Goal: Task Accomplishment & Management: Complete application form

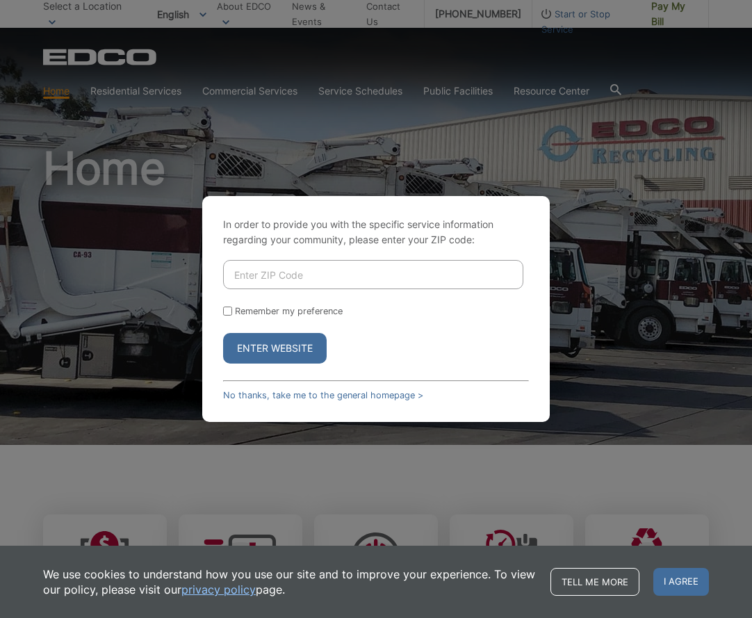
click at [292, 277] on input "Enter ZIP Code" at bounding box center [373, 274] width 300 height 29
type input "90275"
click at [275, 348] on button "Enter Website" at bounding box center [275, 348] width 104 height 31
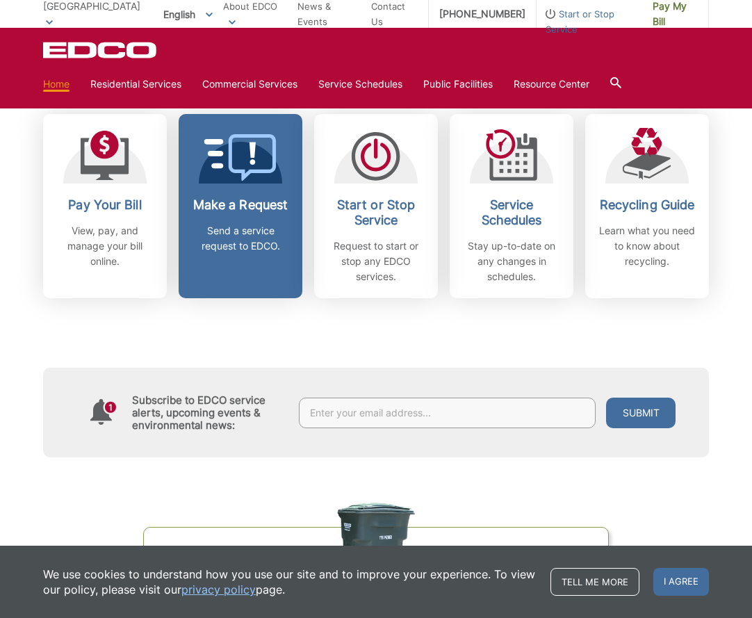
scroll to position [400, 0]
click at [240, 216] on div "Make a Request Send a service request to EDCO." at bounding box center [240, 226] width 103 height 56
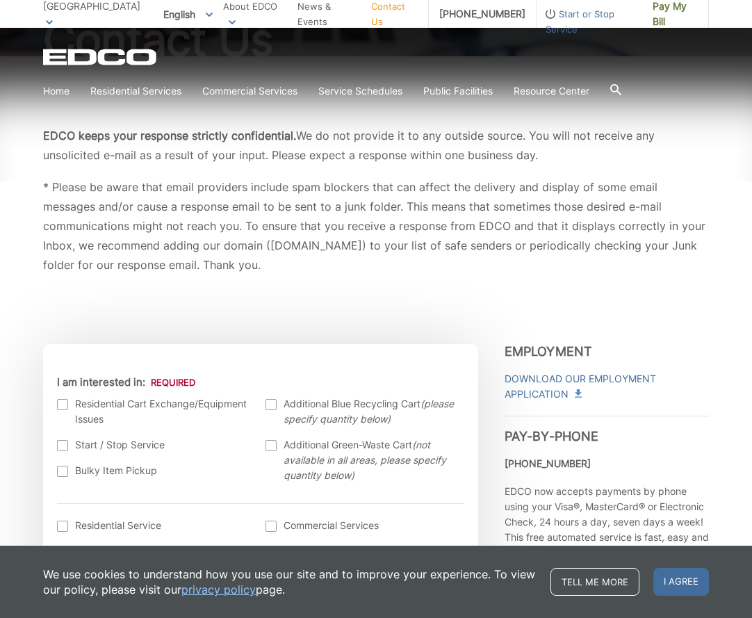
scroll to position [188, 0]
click at [696, 589] on span "I agree" at bounding box center [682, 582] width 56 height 28
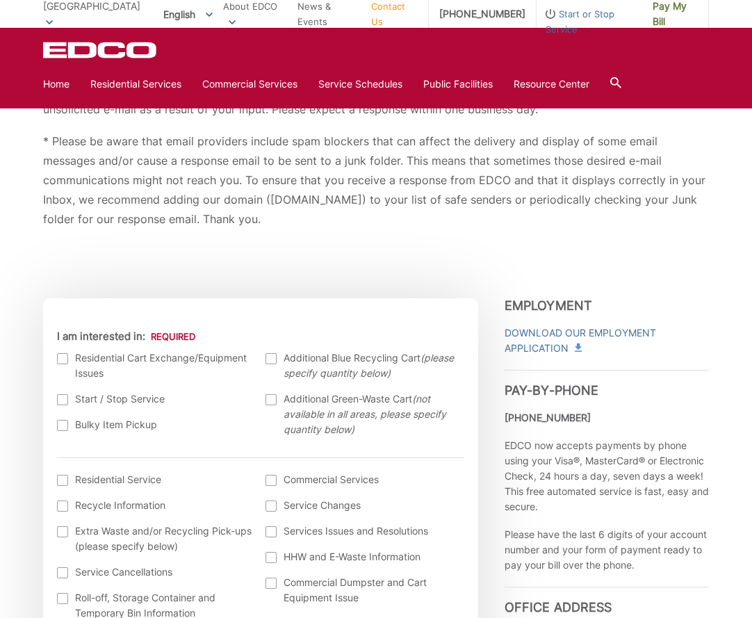
scroll to position [243, 0]
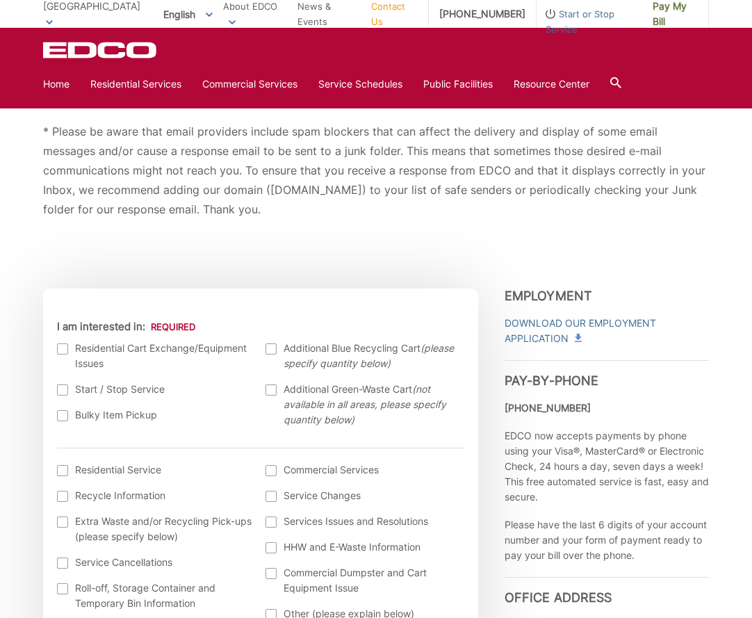
click at [64, 419] on div at bounding box center [62, 415] width 11 height 11
click at [0, 0] on input "Bulky Item Pickup" at bounding box center [0, 0] width 0 height 0
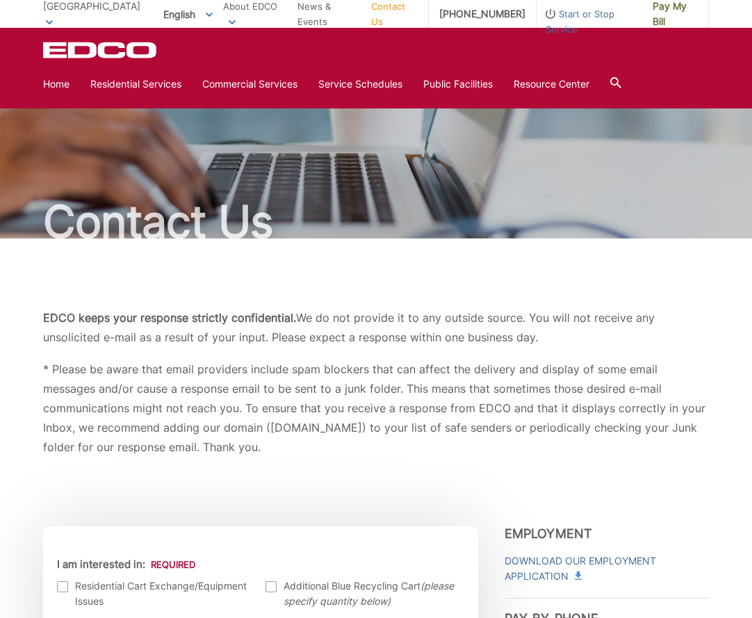
scroll to position [0, 0]
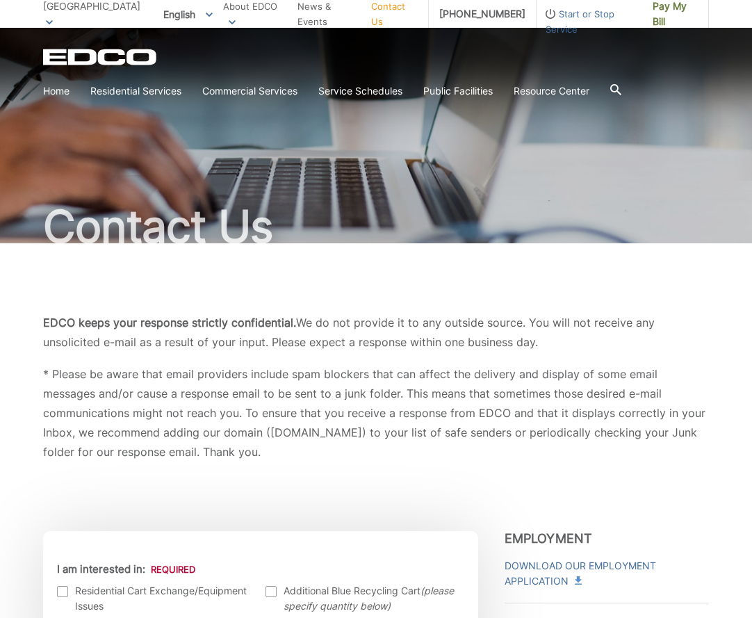
click at [619, 90] on icon at bounding box center [615, 89] width 11 height 11
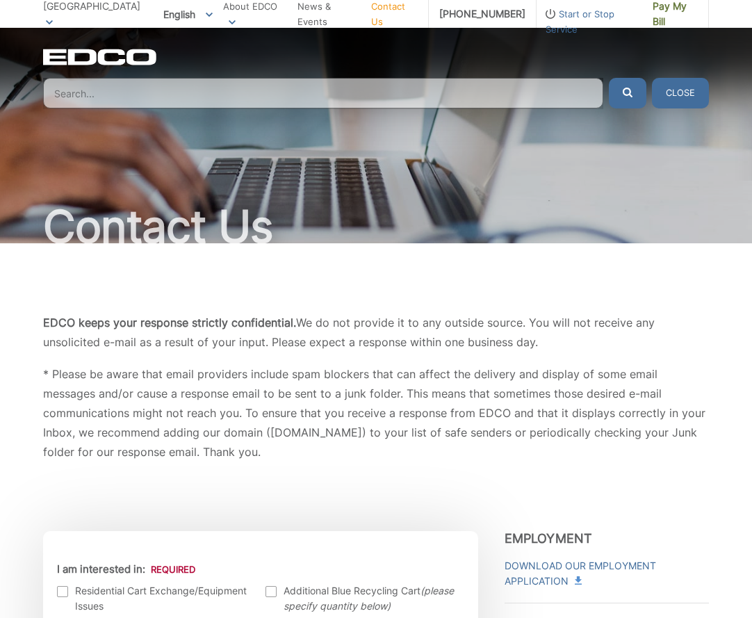
click at [143, 94] on input "Search" at bounding box center [323, 93] width 560 height 31
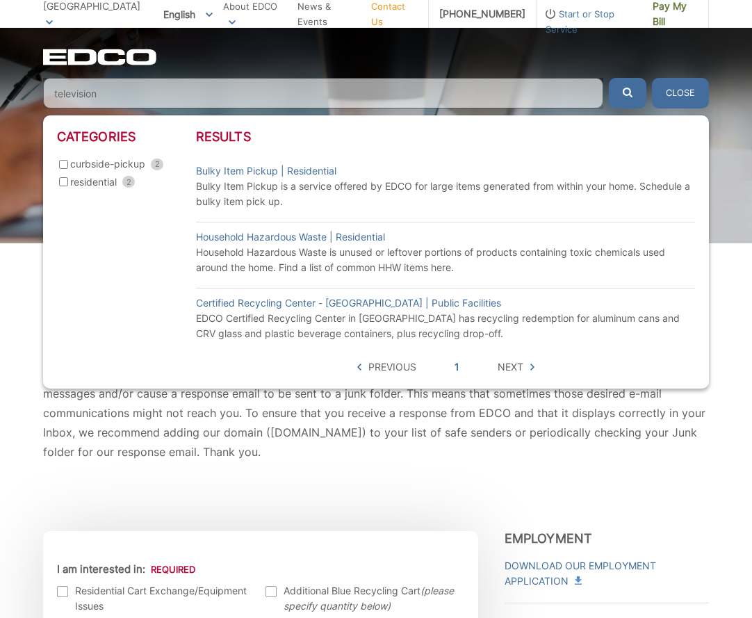
type input "television"
click at [628, 93] on button "submit" at bounding box center [628, 93] width 38 height 31
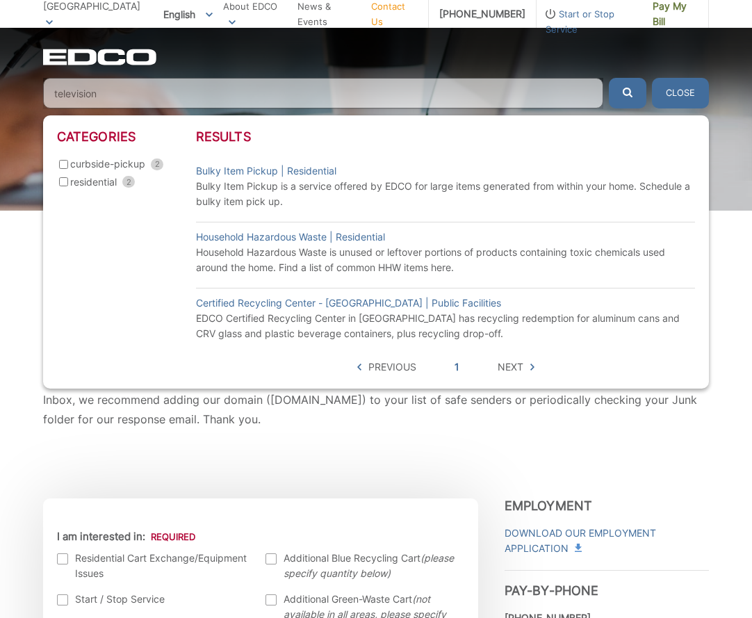
scroll to position [31, 0]
click at [626, 89] on icon "submit" at bounding box center [628, 93] width 10 height 10
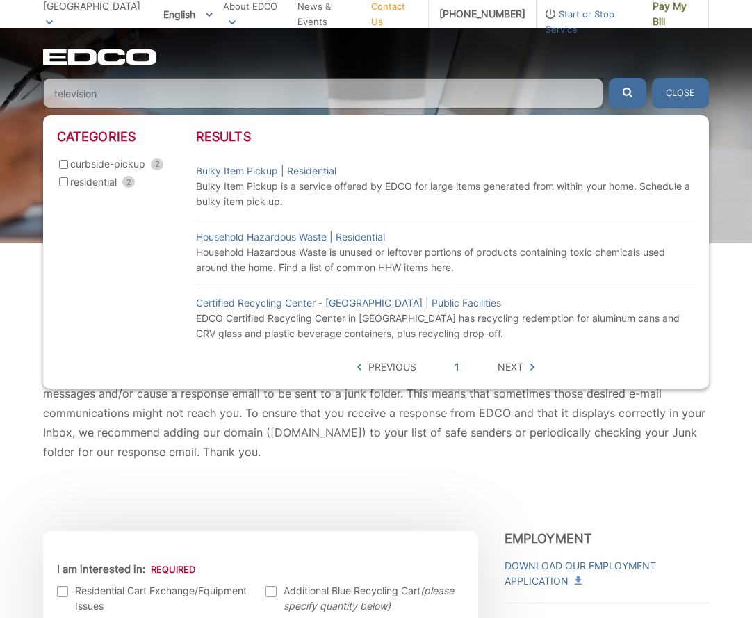
scroll to position [0, 0]
click at [261, 170] on link "Bulky Item Pickup | Residential" at bounding box center [266, 170] width 140 height 15
click at [67, 184] on input "residential 2" at bounding box center [63, 181] width 9 height 9
checkbox input "true"
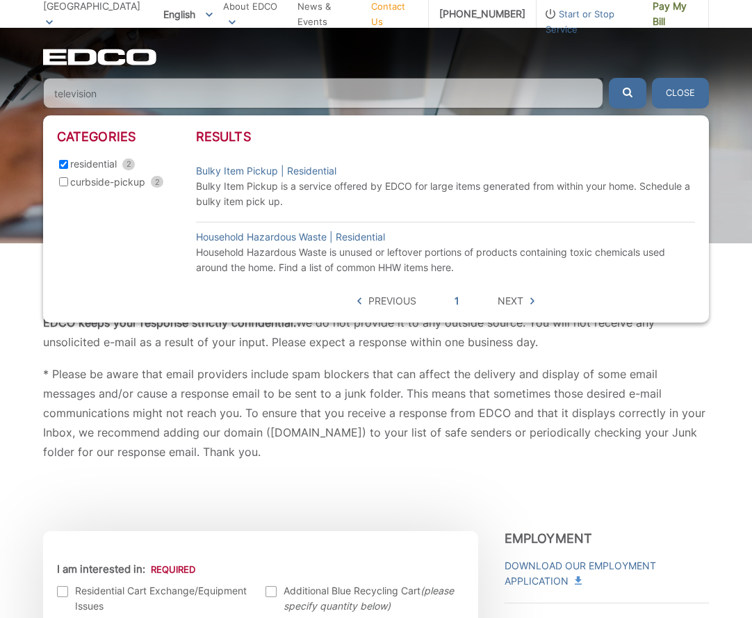
click at [64, 184] on input "curbside-pickup 2" at bounding box center [63, 181] width 9 height 9
checkbox input "true"
click at [231, 169] on link "Bulky Item Pickup | Residential" at bounding box center [266, 170] width 140 height 15
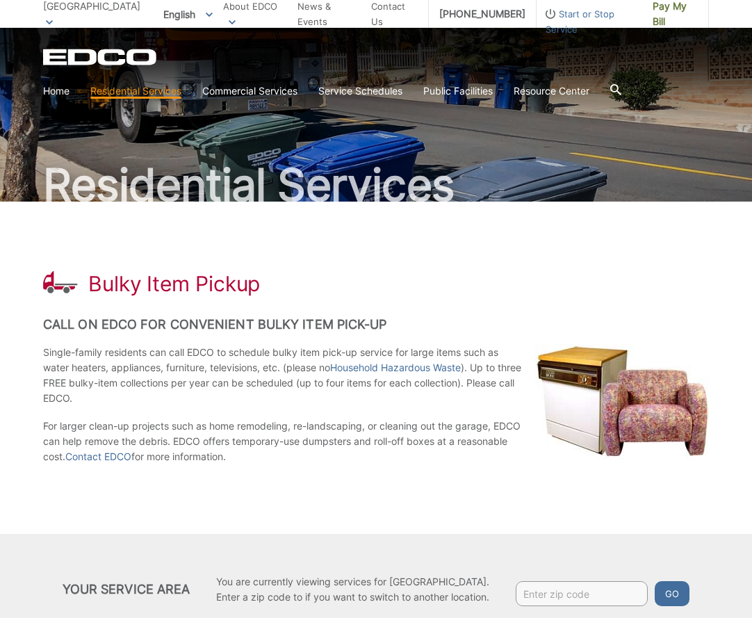
scroll to position [43, 0]
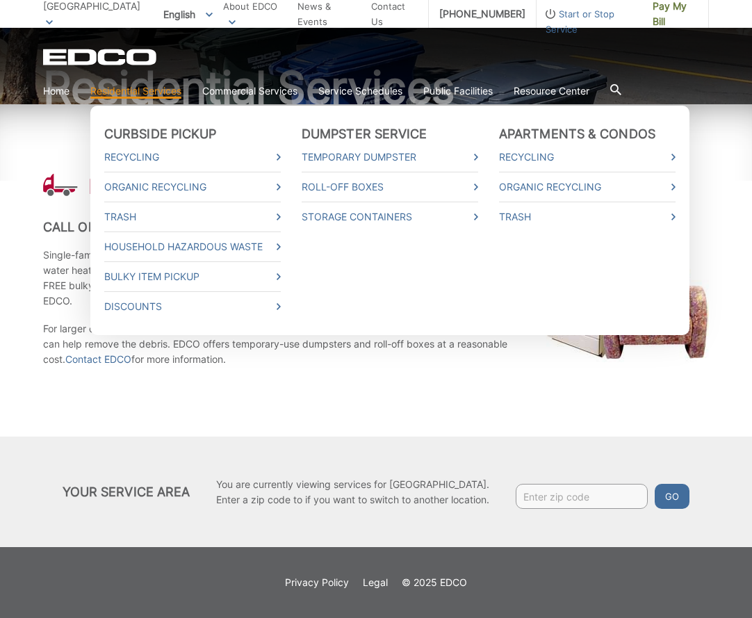
scroll to position [139, 0]
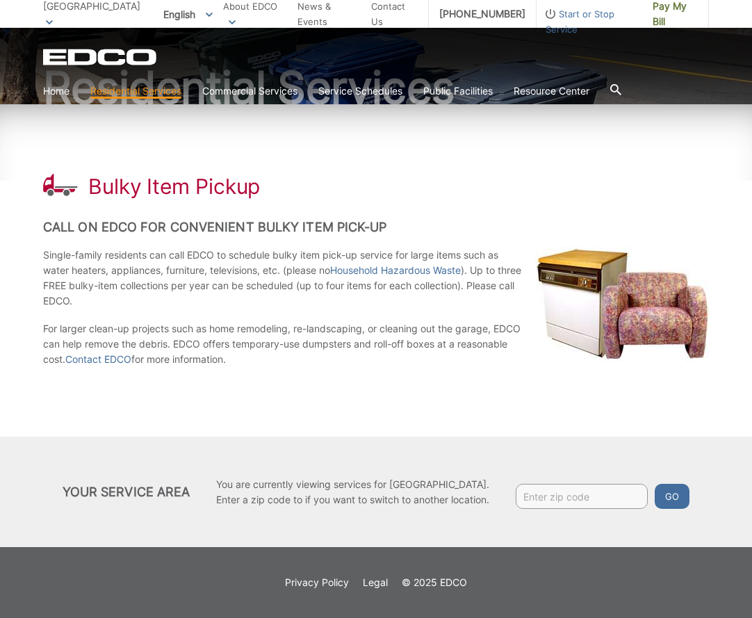
click at [583, 498] on input "Enter zip code" at bounding box center [582, 496] width 132 height 25
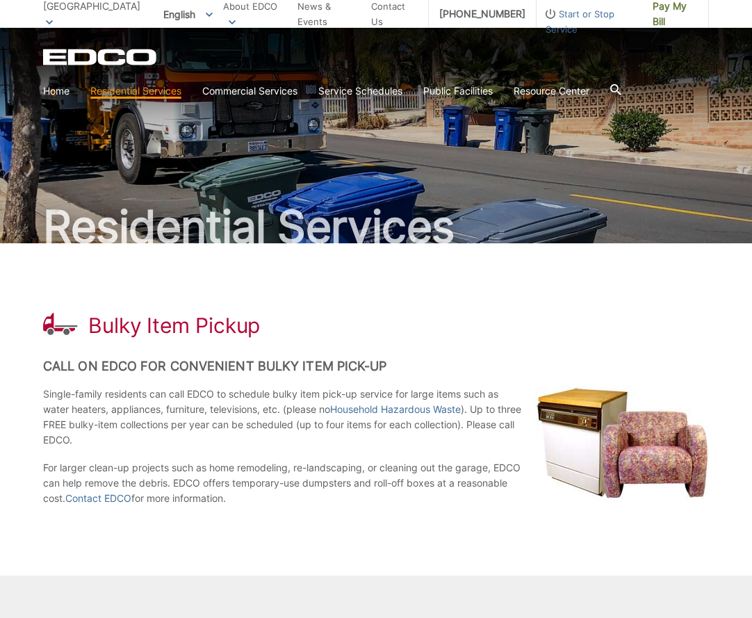
scroll to position [0, 0]
click at [60, 6] on span "[GEOGRAPHIC_DATA]" at bounding box center [91, 6] width 97 height 12
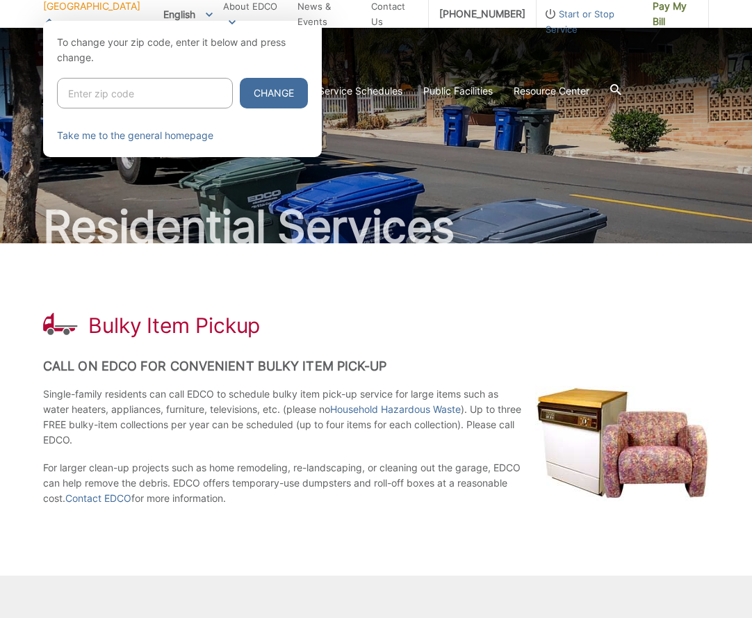
click at [100, 97] on input "Enter zip code" at bounding box center [145, 93] width 176 height 31
type input "90275"
click at [273, 93] on button "Change" at bounding box center [274, 93] width 68 height 31
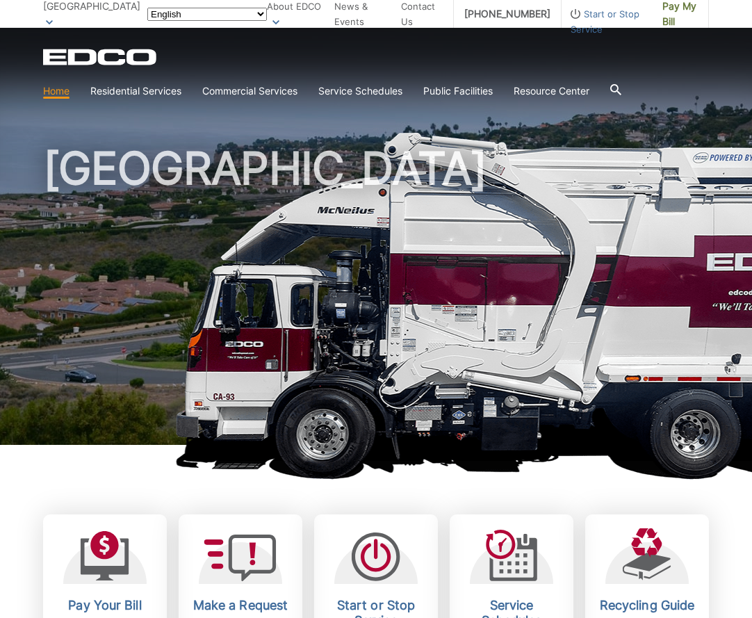
scroll to position [400, 0]
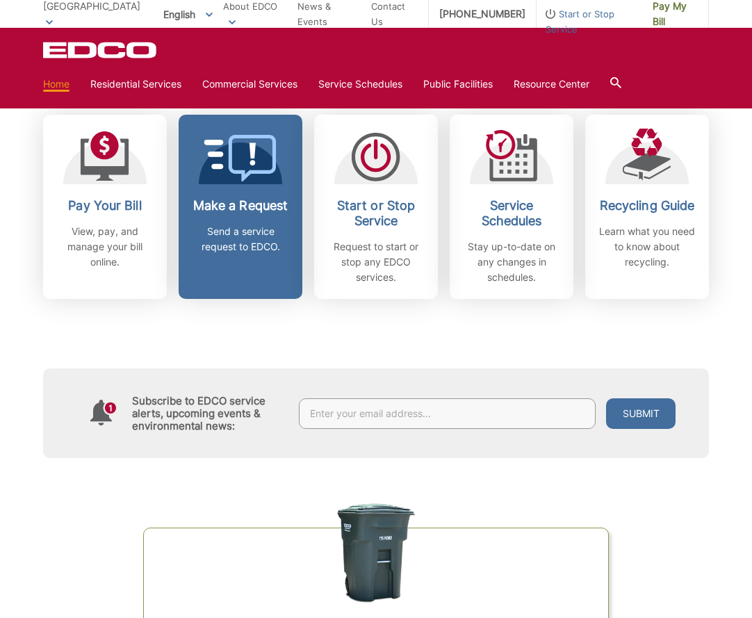
click at [238, 204] on h2 "Make a Request" at bounding box center [240, 205] width 103 height 15
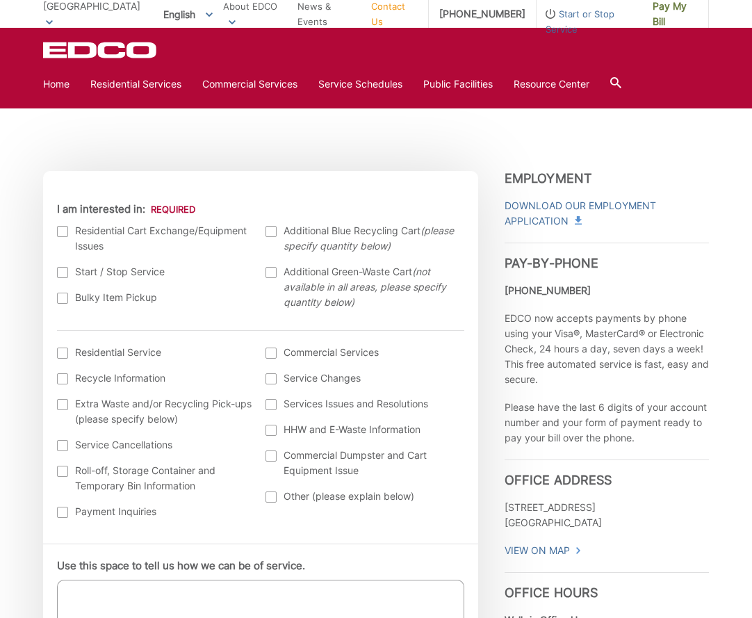
scroll to position [364, 0]
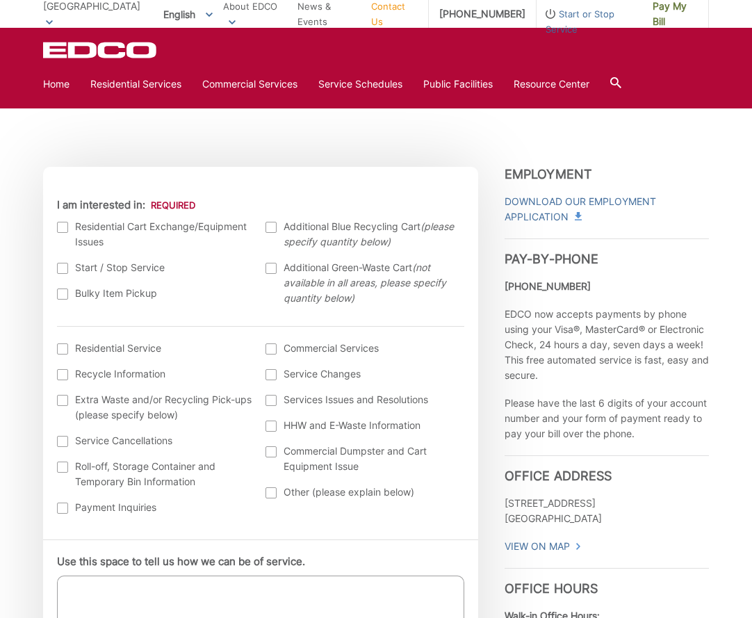
click at [65, 296] on div at bounding box center [62, 294] width 11 height 11
click at [0, 0] on input "Bulky Item Pickup" at bounding box center [0, 0] width 0 height 0
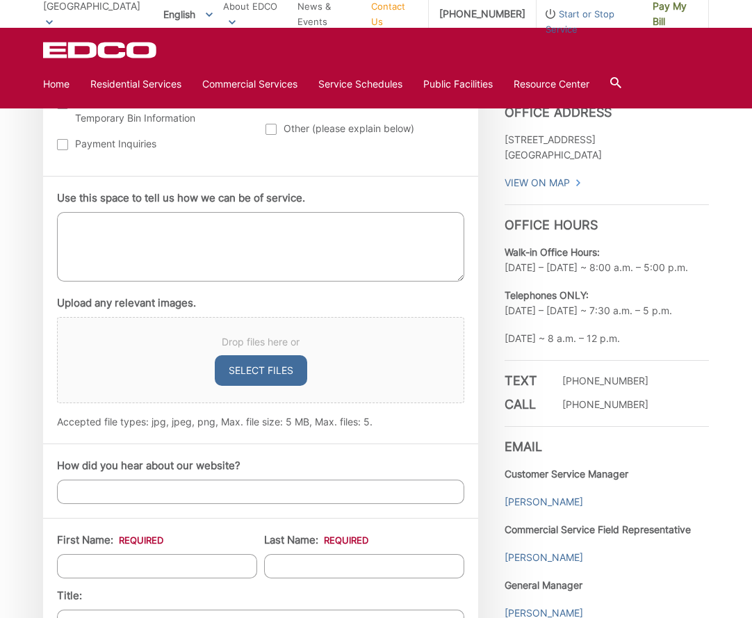
scroll to position [728, 1]
click at [140, 231] on textarea "Use this space to tell us how we can be of service." at bounding box center [260, 247] width 407 height 70
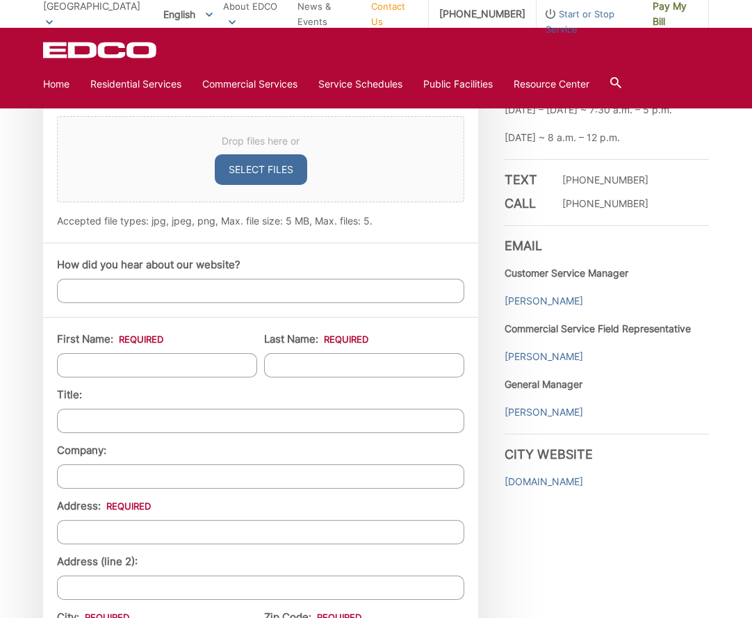
scroll to position [931, 0]
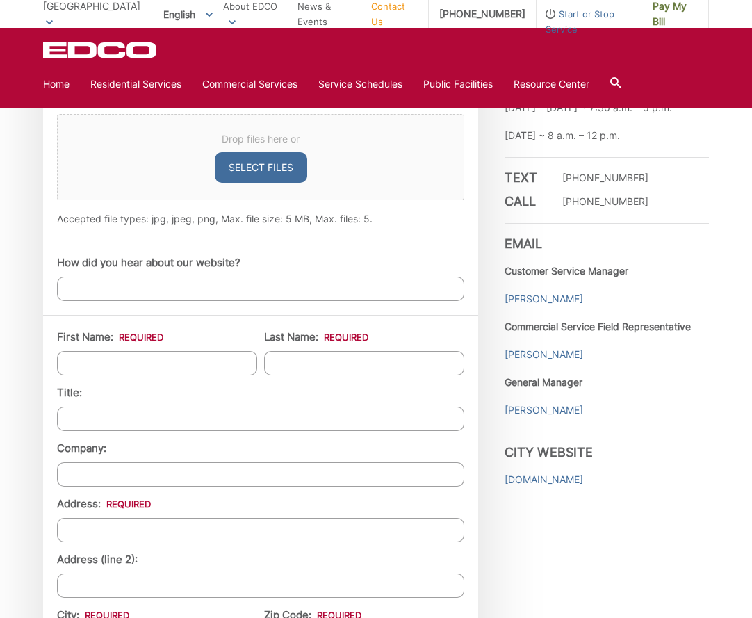
type textarea "bulky item pickup television"
type input "[PERSON_NAME]"
type input "Klashman"
type input "28631"
type input "[STREET_ADDRESS]"
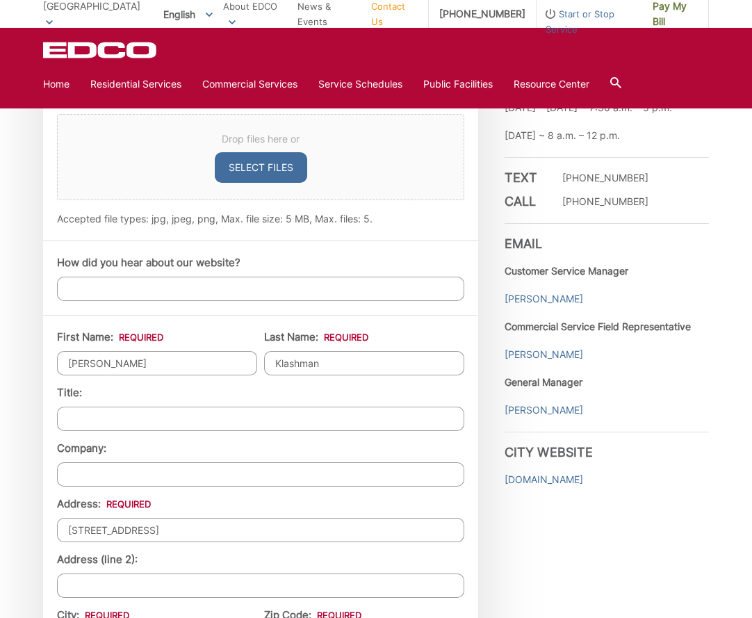
type input "[GEOGRAPHIC_DATA]"
type input "90275"
type input "[EMAIL_ADDRESS][DOMAIN_NAME]"
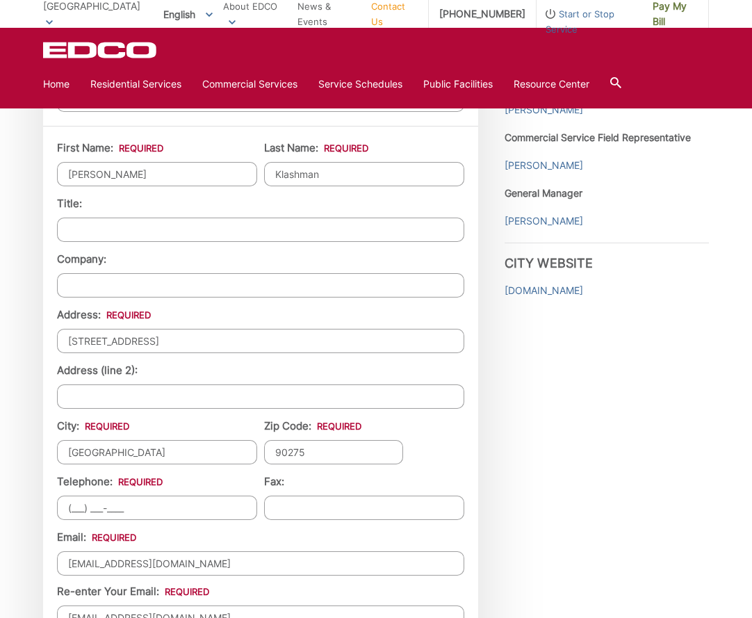
scroll to position [1121, 0]
type input "[PHONE_NUMBER]"
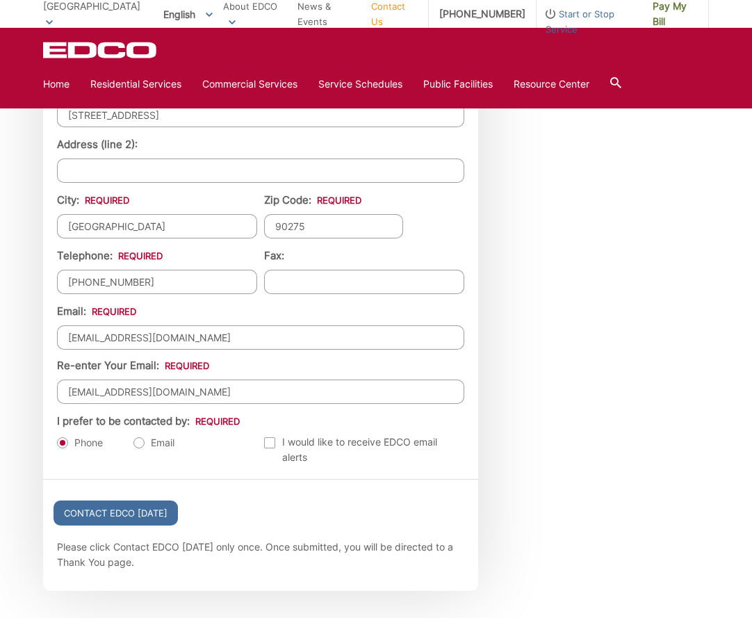
scroll to position [1347, 0]
drag, startPoint x: 197, startPoint y: 341, endPoint x: 54, endPoint y: 338, distance: 143.3
click at [53, 338] on div "First Name: * [PERSON_NAME] Name: * Klashman Title: Company: Address: * [STREET…" at bounding box center [260, 188] width 435 height 579
type input "[EMAIL_ADDRESS][PERSON_NAME][DOMAIN_NAME]"
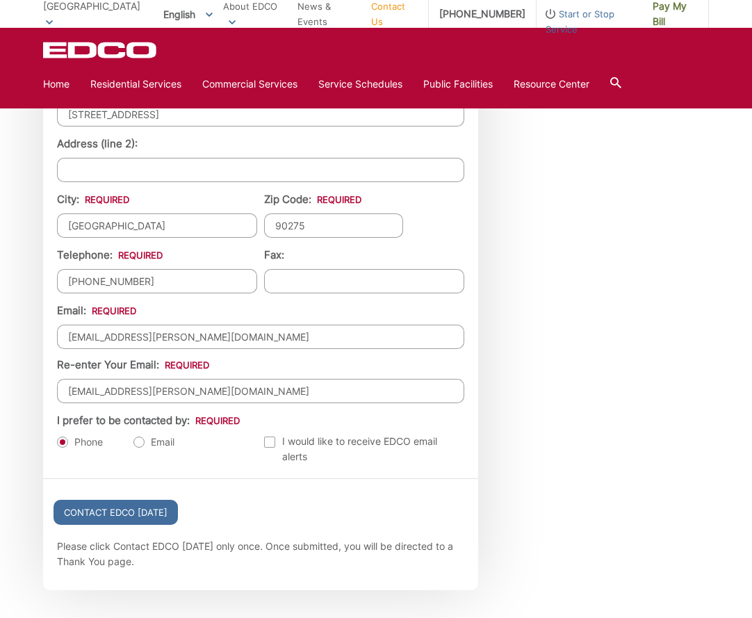
click at [141, 441] on label "Email" at bounding box center [153, 442] width 41 height 14
radio input "true"
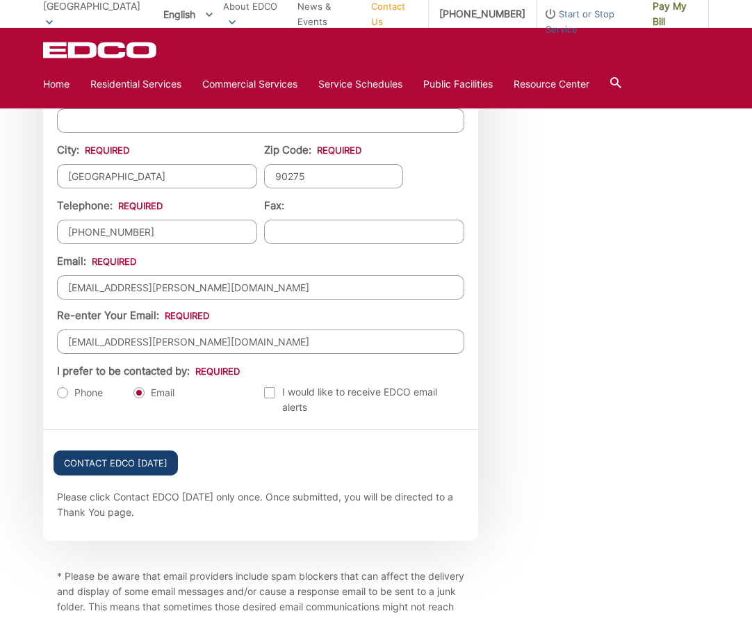
scroll to position [1395, 0]
click at [129, 465] on input "Contact EDCO [DATE]" at bounding box center [116, 464] width 124 height 25
